Goal: Navigation & Orientation: Find specific page/section

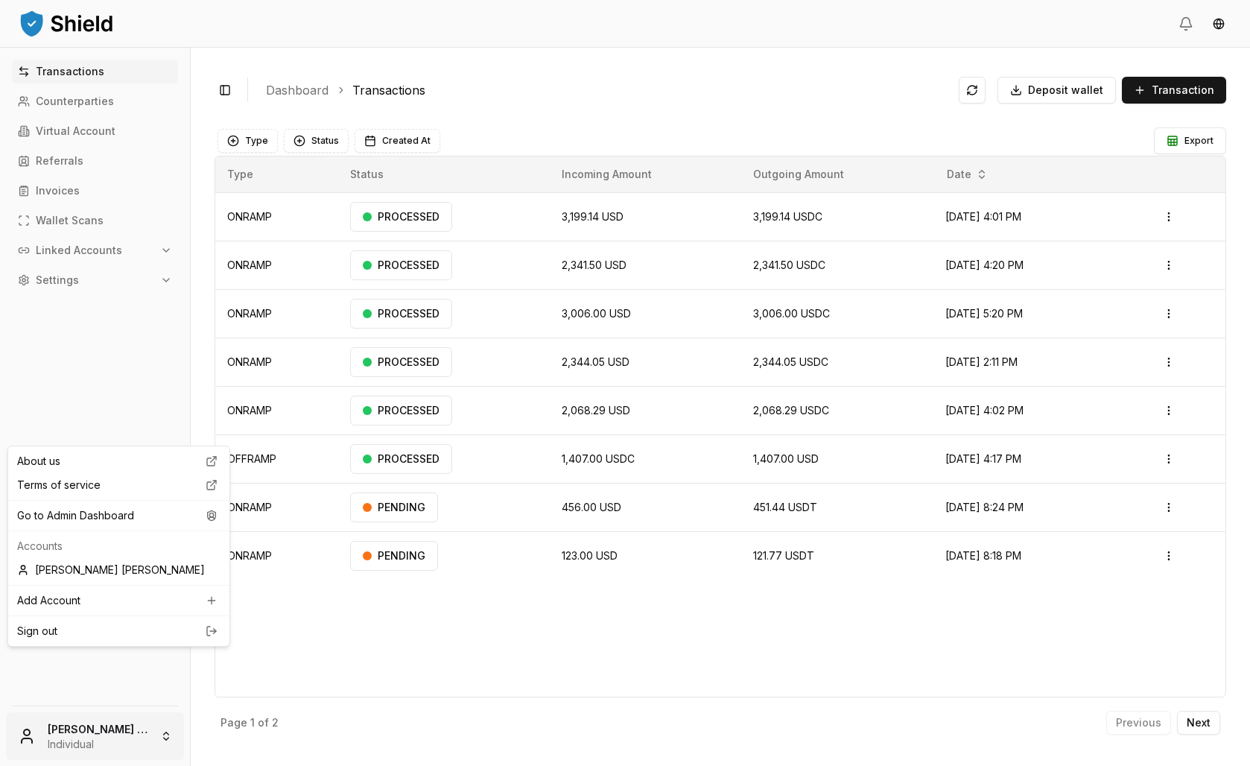
click at [158, 743] on html "Transactions Counterparties Virtual Account Referrals Invoices Wallet Scans Lin…" at bounding box center [625, 383] width 1250 height 766
click at [96, 527] on div "Go to Admin Dashboard" at bounding box center [118, 515] width 215 height 24
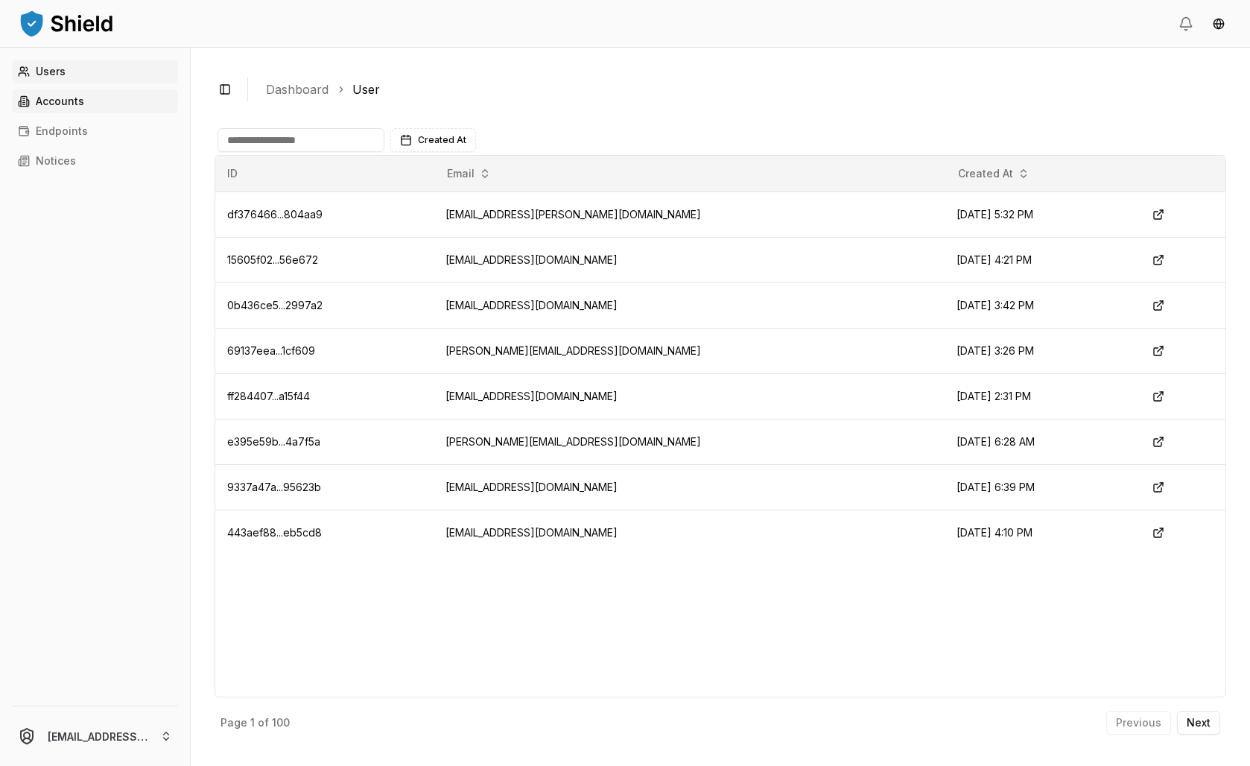
click at [84, 106] on p "Accounts" at bounding box center [60, 101] width 48 height 10
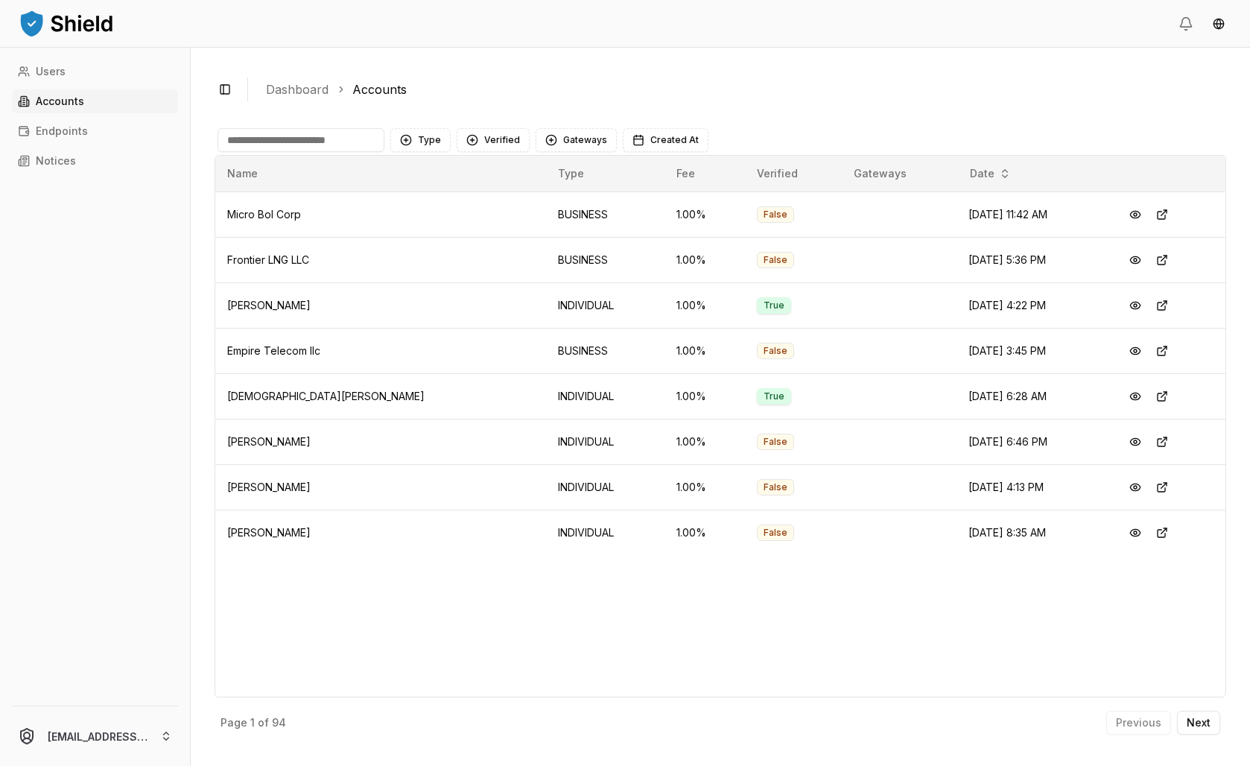
click at [369, 152] on input at bounding box center [300, 140] width 167 height 24
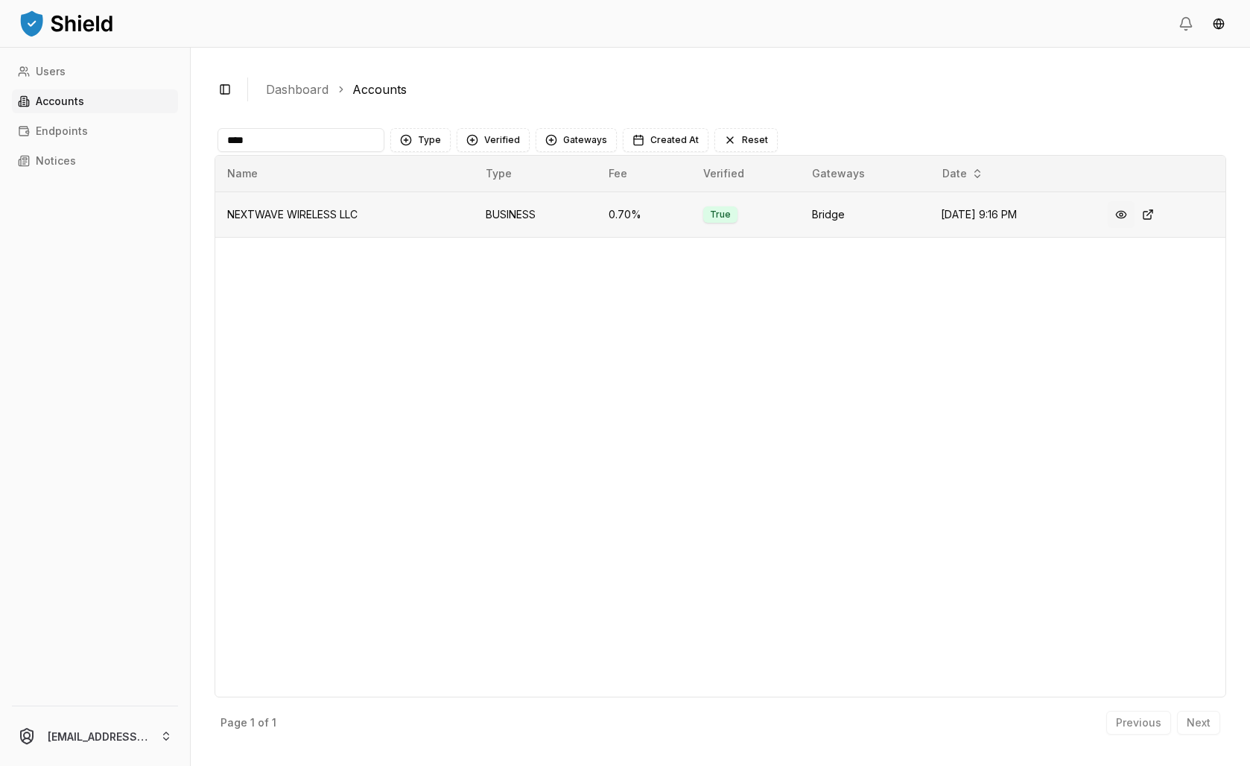
type input "****"
click at [1134, 228] on button at bounding box center [1120, 214] width 27 height 27
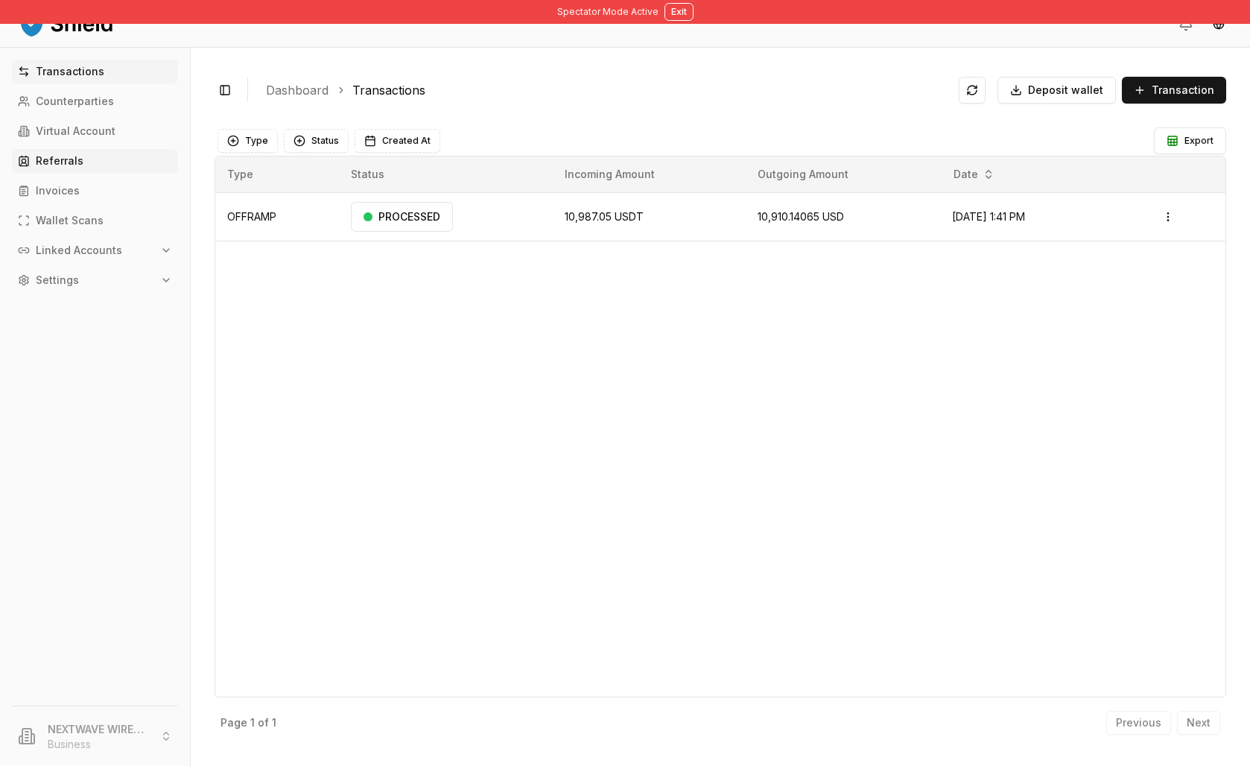
click at [71, 166] on p "Referrals" at bounding box center [60, 161] width 48 height 10
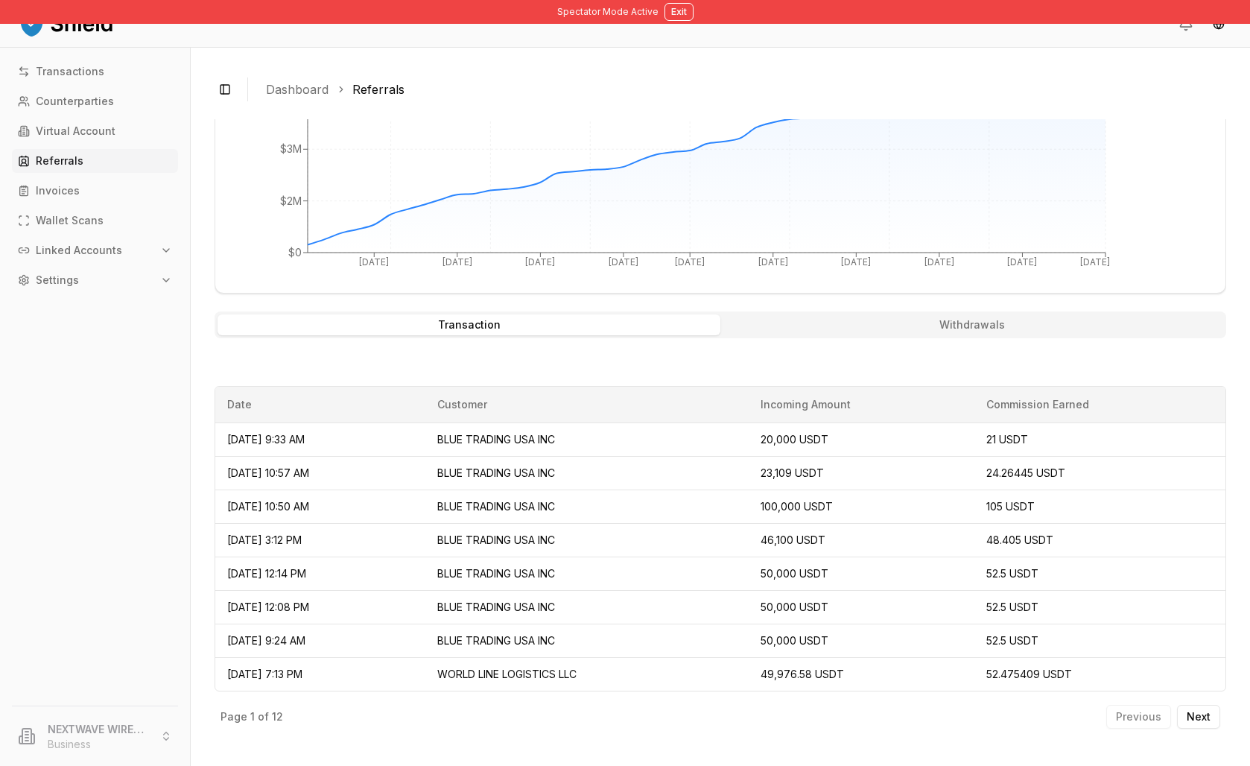
scroll to position [678, 0]
click at [1186, 713] on p "Next" at bounding box center [1198, 716] width 24 height 10
click at [1116, 711] on p "Previous" at bounding box center [1138, 716] width 45 height 10
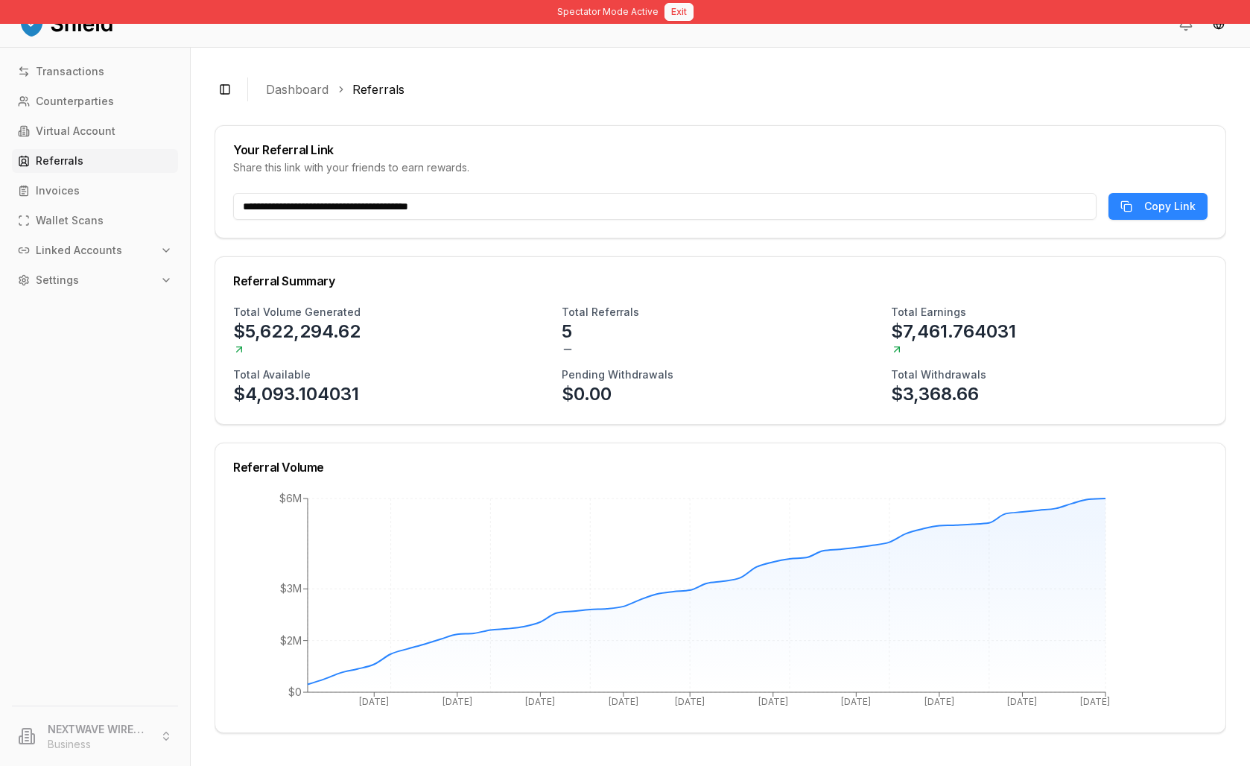
click at [693, 20] on button "Exit" at bounding box center [678, 12] width 29 height 18
